Goal: Manage account settings

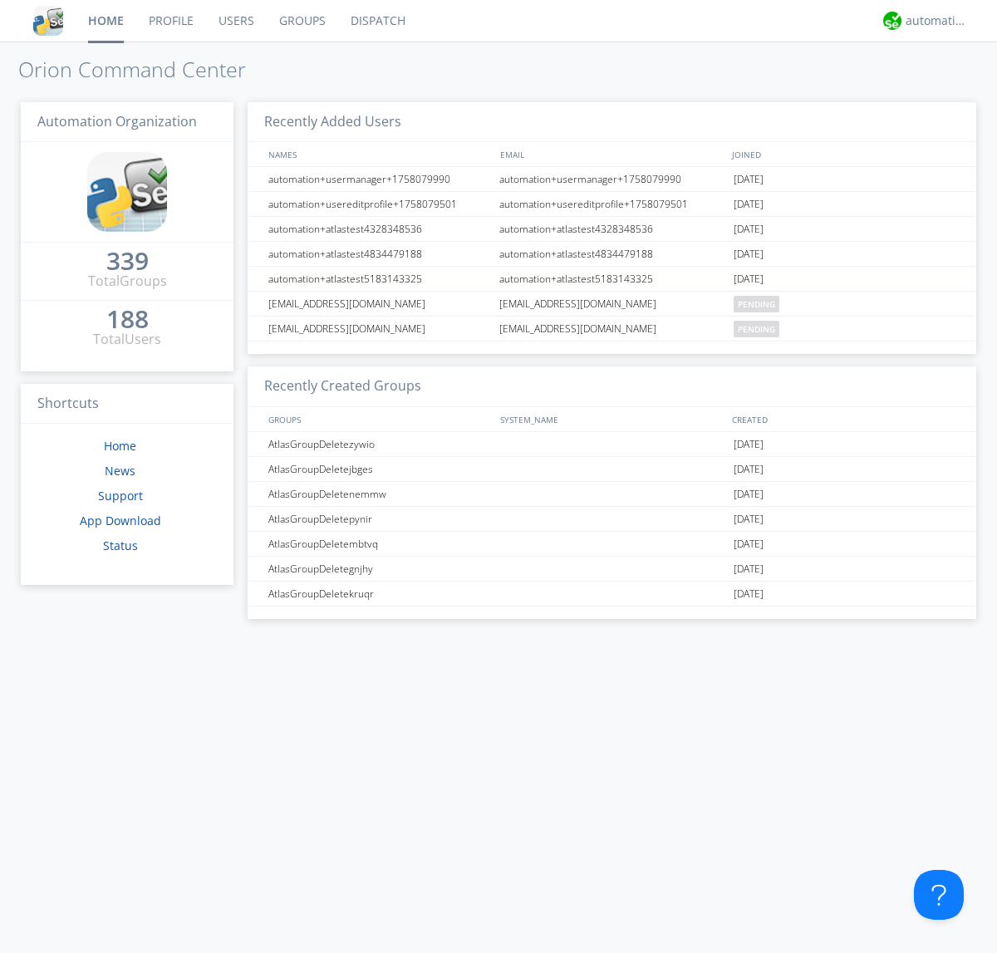
click at [235, 21] on link "Users" at bounding box center [236, 21] width 61 height 42
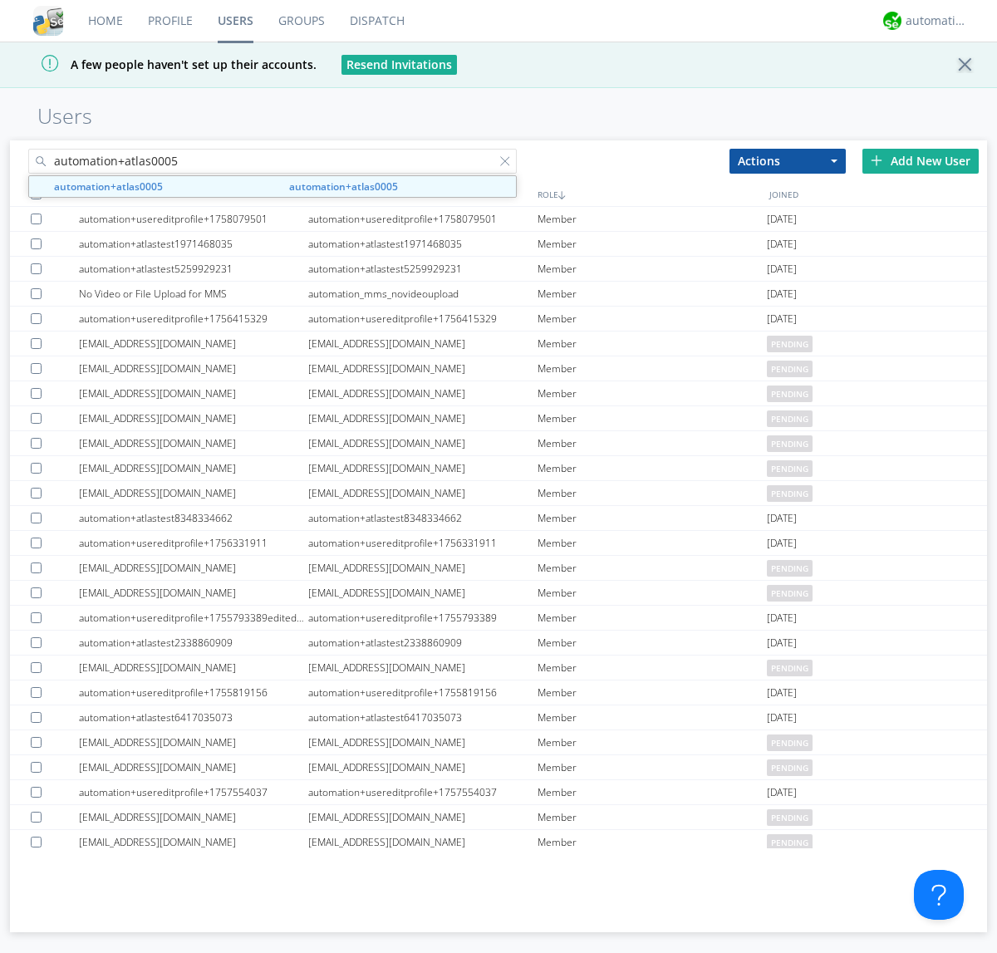
type input "automation+atlas0005"
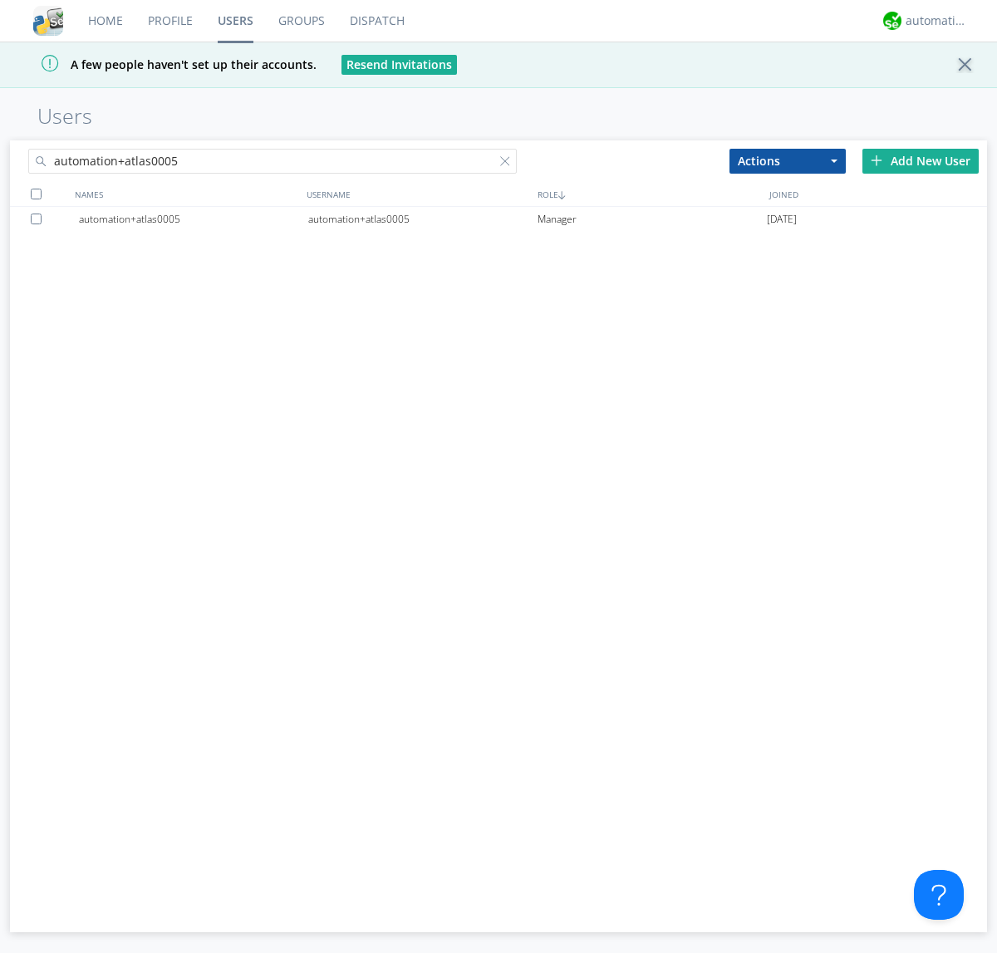
click at [422, 219] on div "automation+atlas0005" at bounding box center [422, 219] width 229 height 25
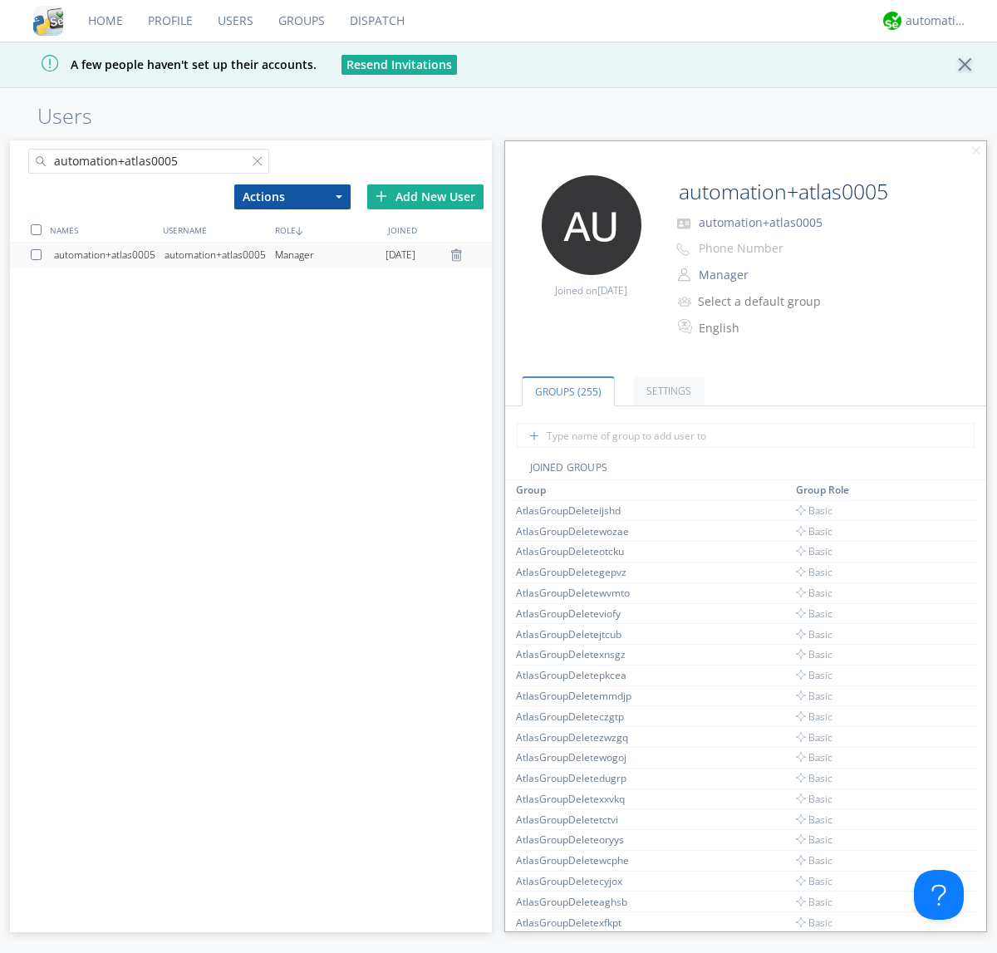
click at [667, 391] on link "Settings" at bounding box center [668, 391] width 71 height 29
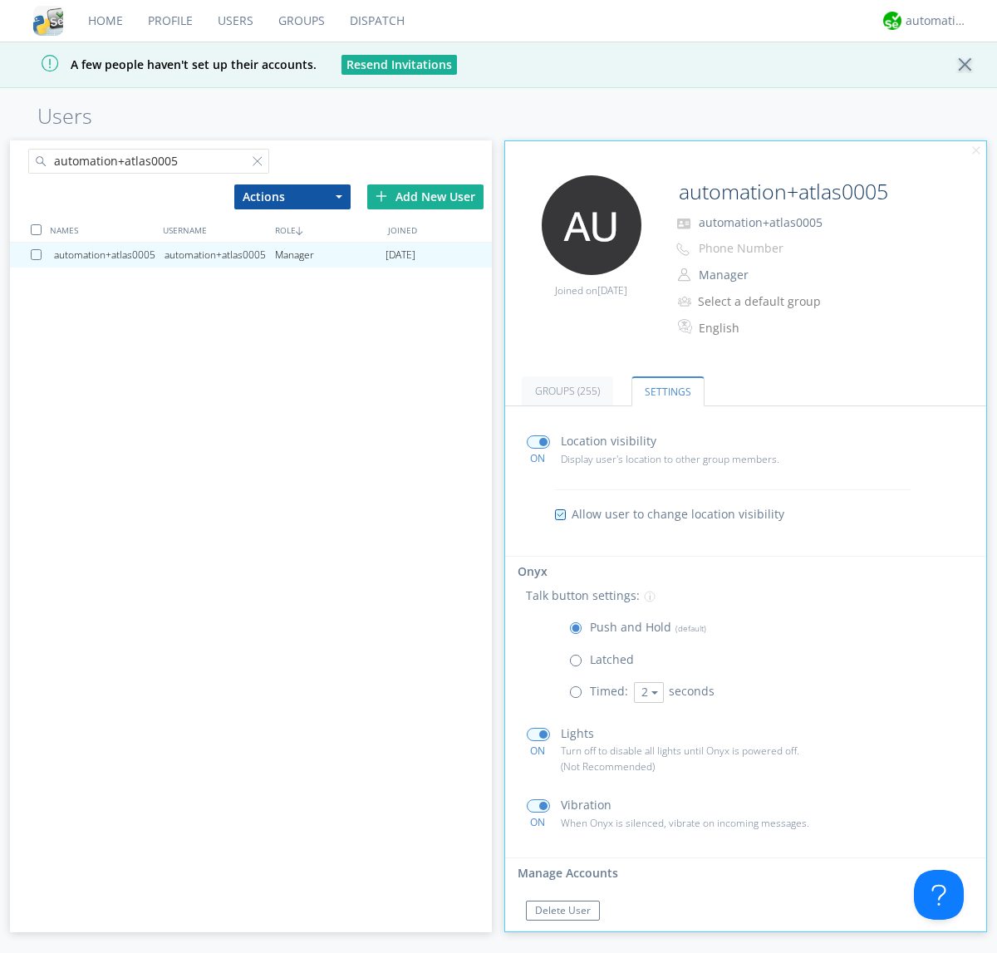
click at [579, 664] on span at bounding box center [579, 664] width 21 height 21
click at [0, 0] on input "radio" at bounding box center [0, 0] width 0 height 0
click at [579, 632] on span at bounding box center [579, 632] width 21 height 21
click at [0, 0] on input "radio" at bounding box center [0, 0] width 0 height 0
click at [933, 21] on div "automation+atlas" at bounding box center [937, 20] width 62 height 17
